Goal: Task Accomplishment & Management: Use online tool/utility

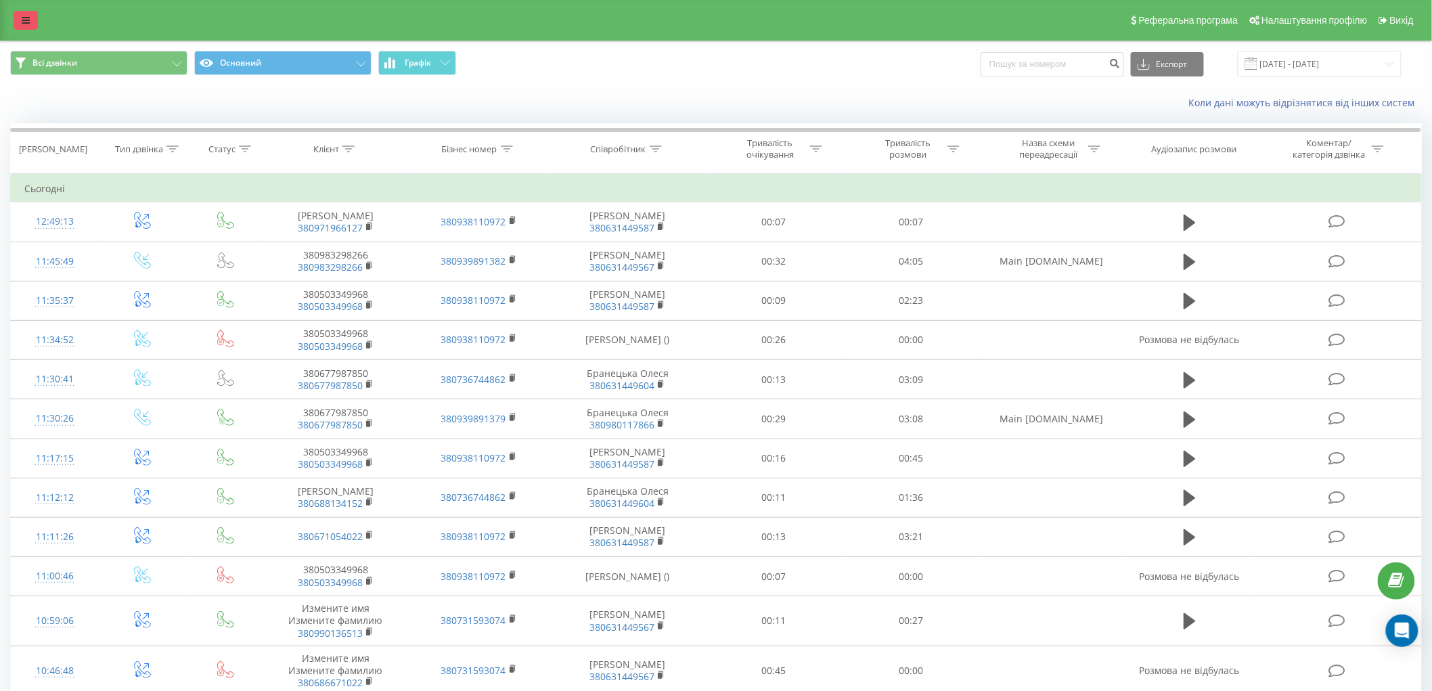
click at [22, 21] on icon at bounding box center [26, 20] width 8 height 9
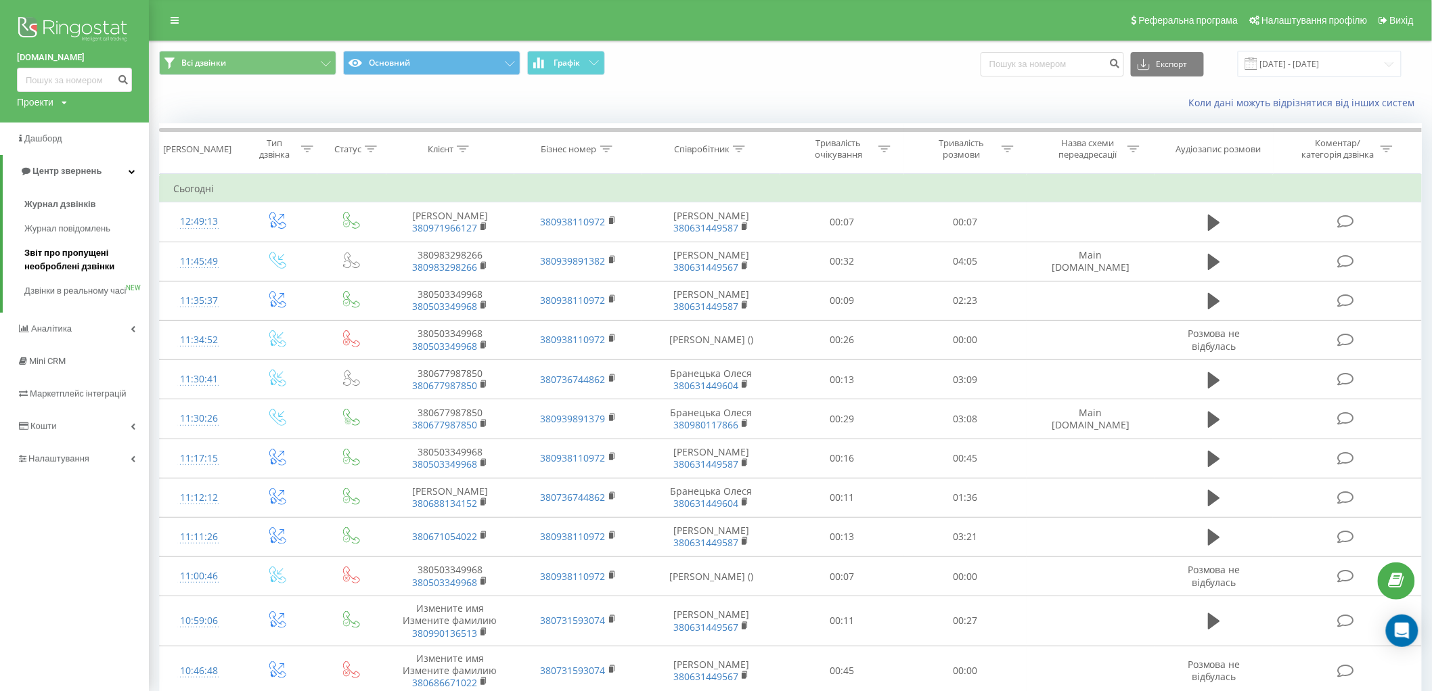
click at [65, 264] on span "Звіт про пропущені необроблені дзвінки" at bounding box center [83, 259] width 118 height 27
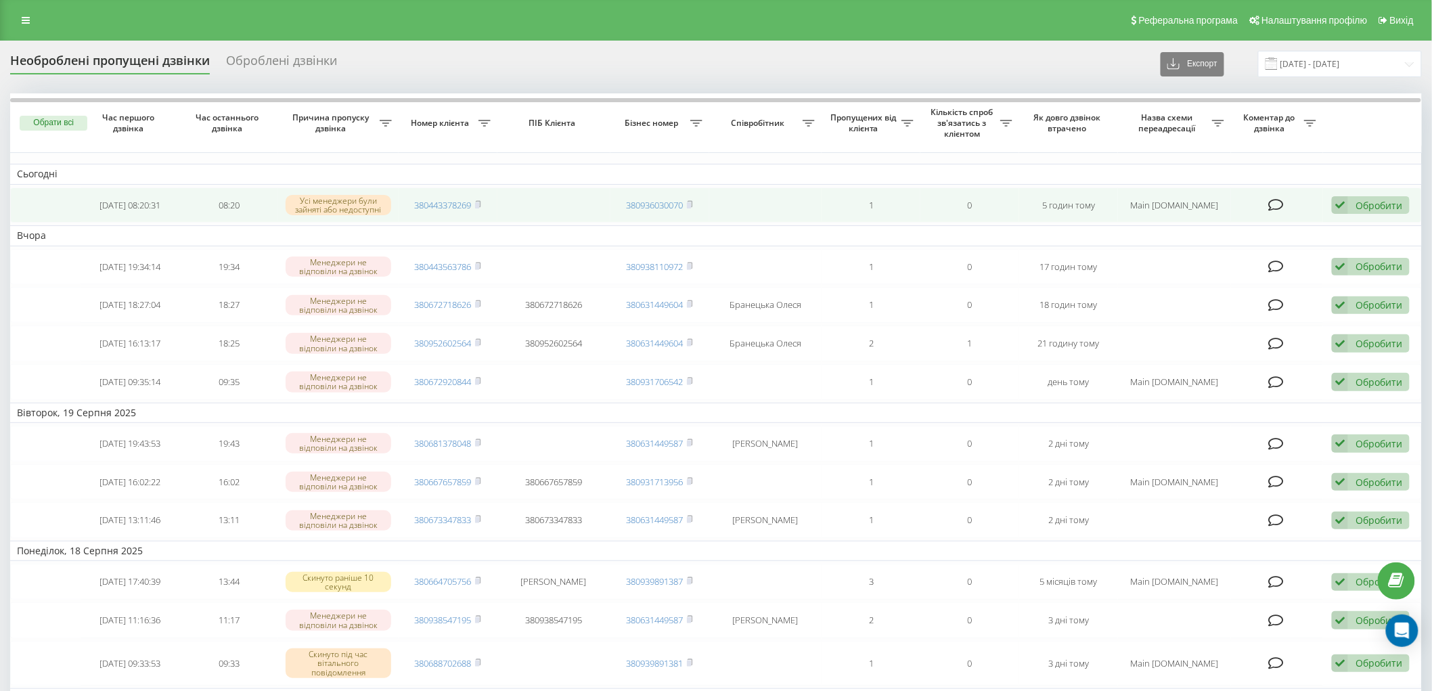
click at [1371, 206] on div "Обробити" at bounding box center [1379, 205] width 47 height 13
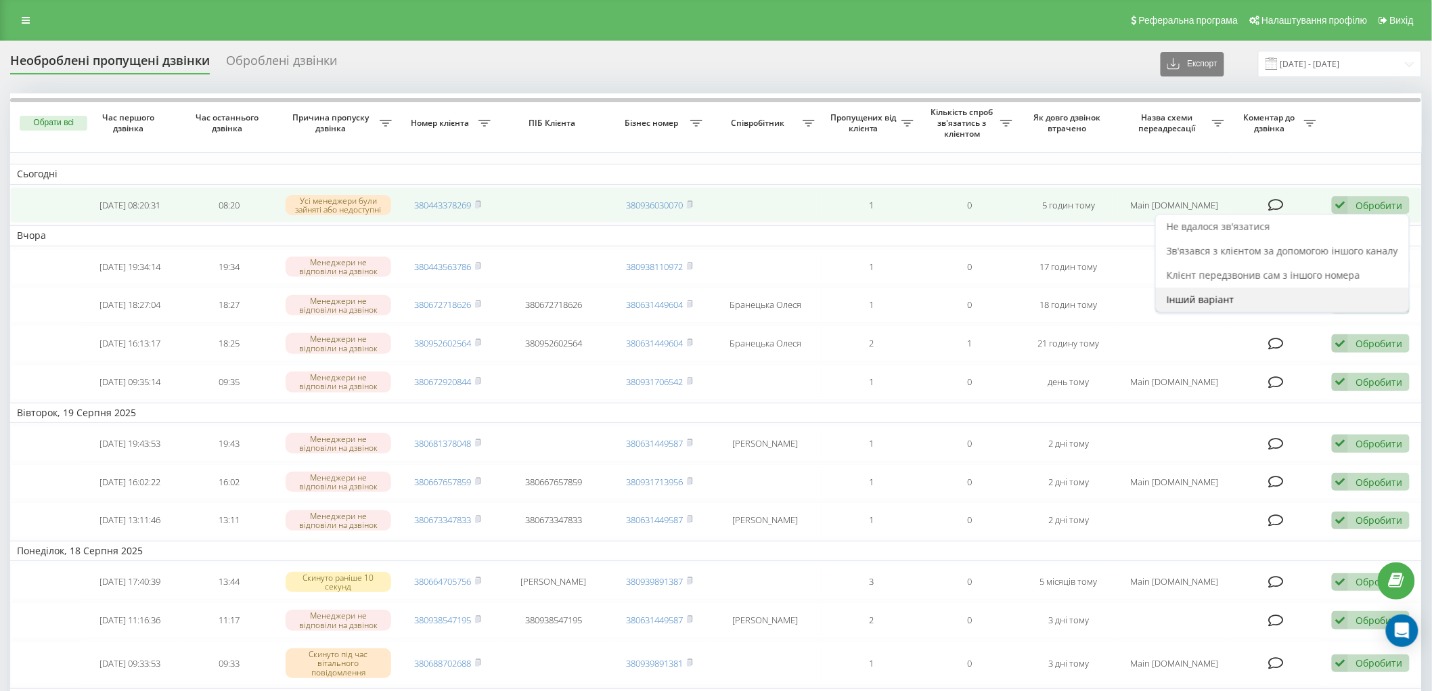
click at [1205, 289] on div "Інший варіант" at bounding box center [1282, 300] width 253 height 24
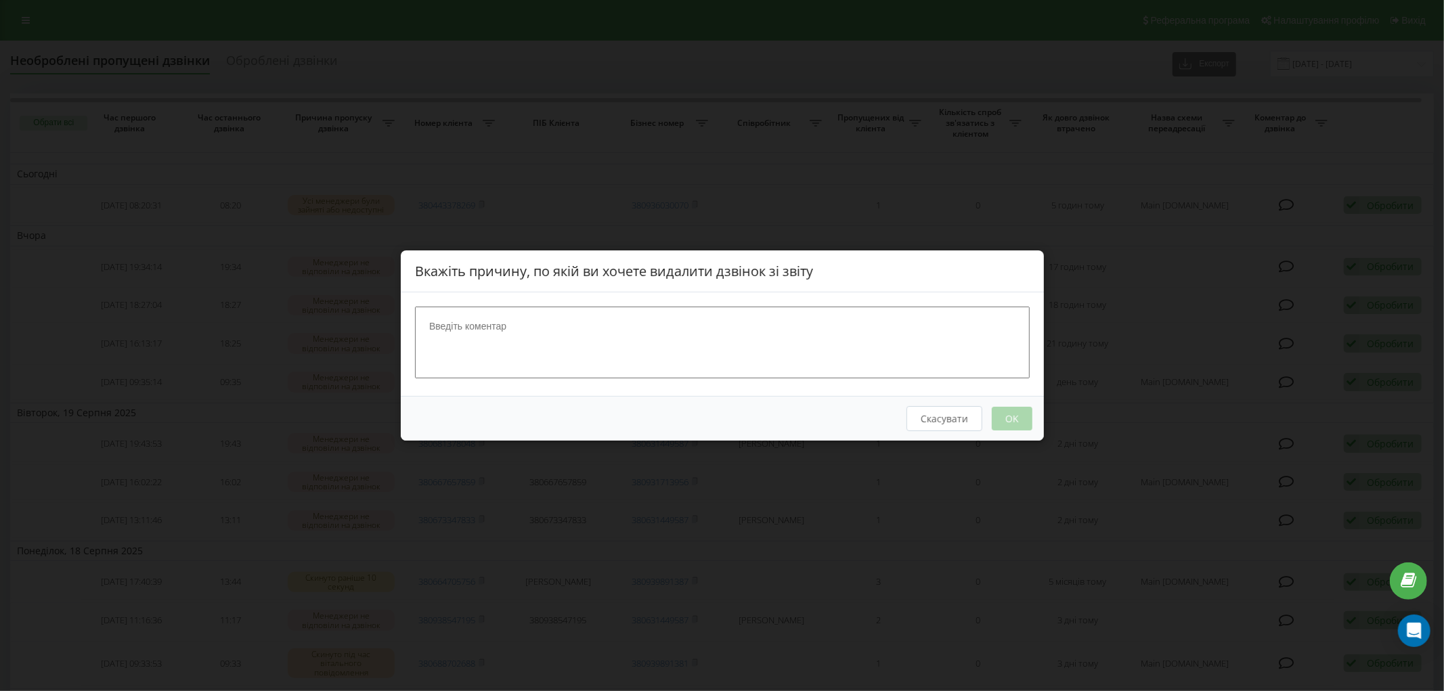
click at [506, 330] on textarea at bounding box center [722, 343] width 615 height 72
type textarea "C"
type textarea "СПАМ"
click at [1008, 420] on button "OK" at bounding box center [1011, 419] width 41 height 24
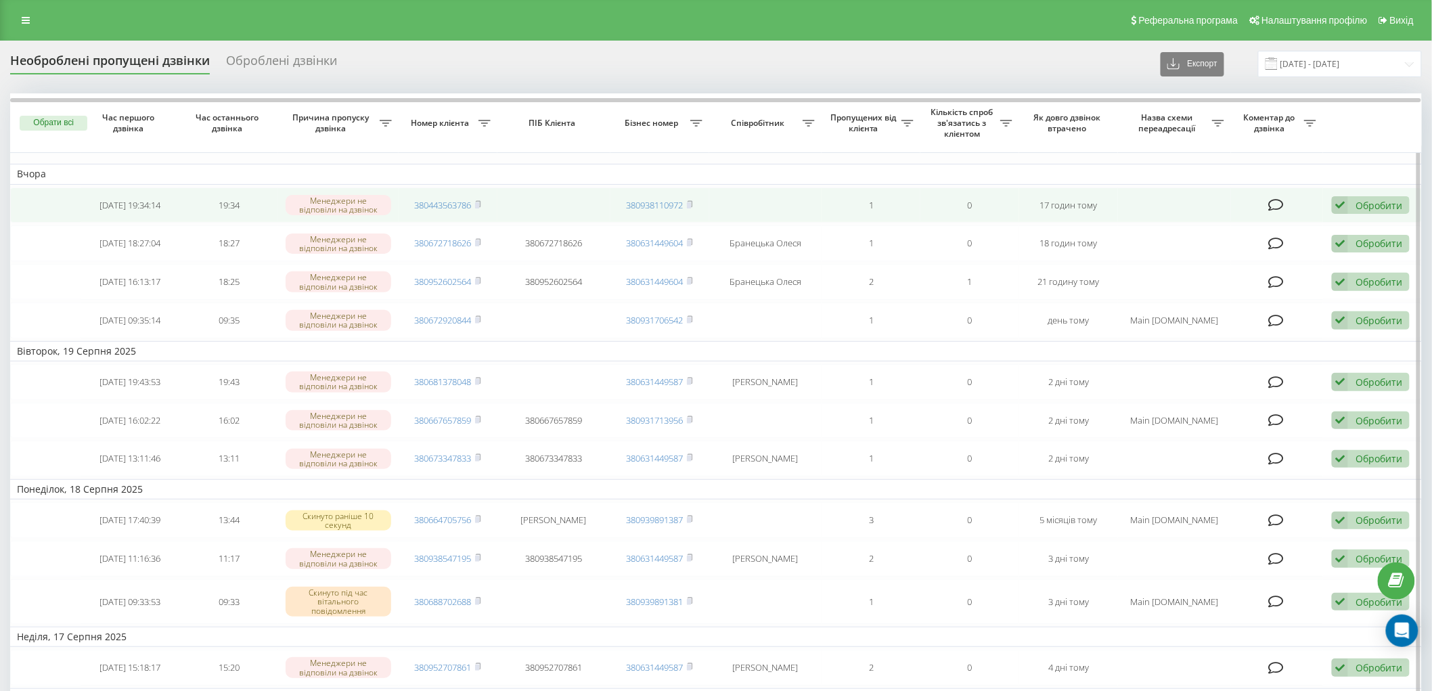
click at [1389, 204] on div "Обробити" at bounding box center [1379, 205] width 47 height 13
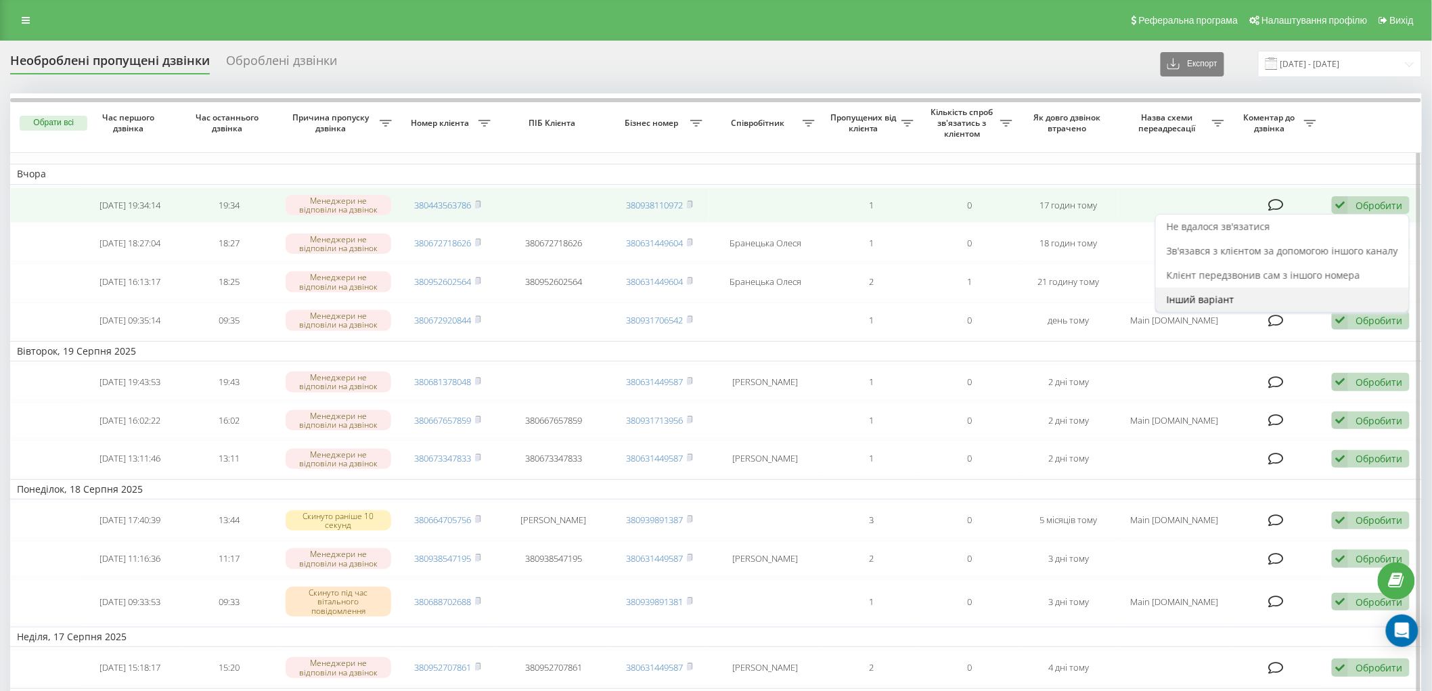
click at [1194, 301] on span "Інший варіант" at bounding box center [1201, 299] width 68 height 13
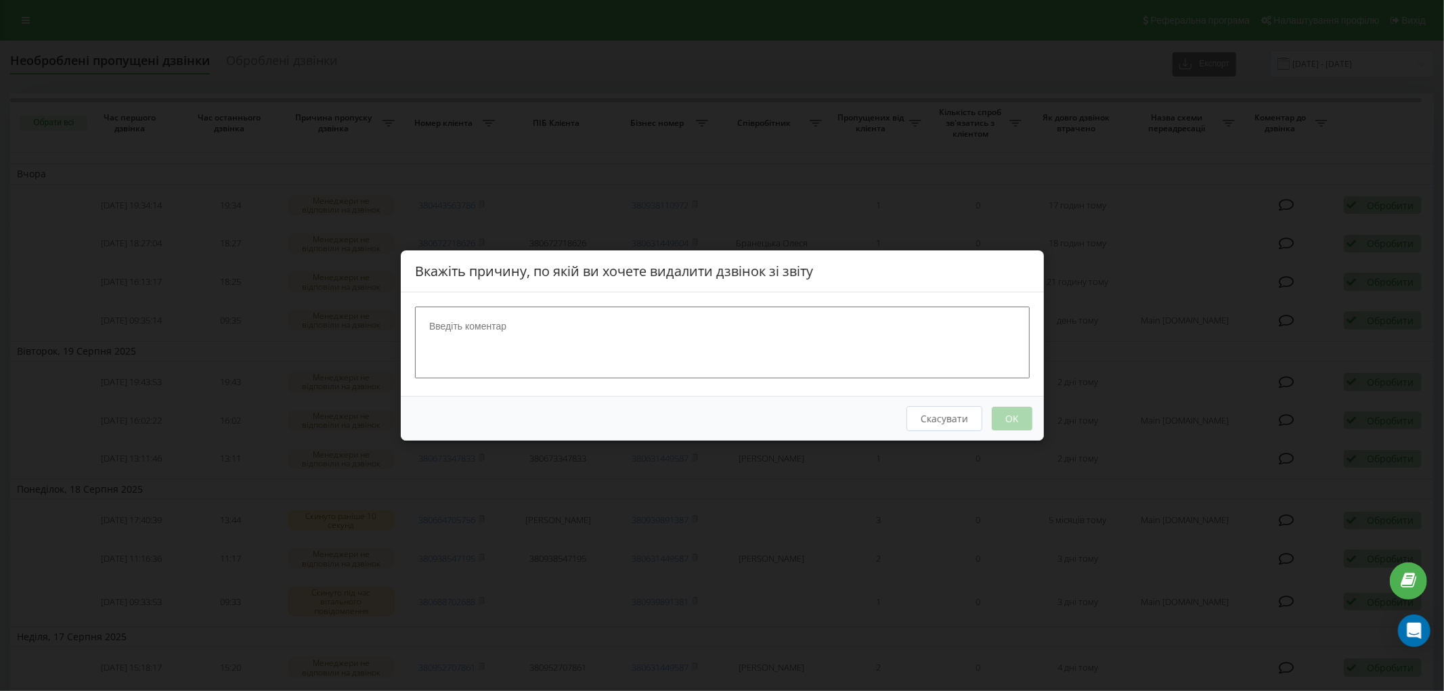
click at [565, 300] on div at bounding box center [722, 344] width 643 height 104
click at [556, 324] on textarea at bounding box center [722, 343] width 615 height 72
type textarea "СПАМ"
click at [992, 416] on button "OK" at bounding box center [1011, 419] width 41 height 24
